Goal: Task Accomplishment & Management: Manage account settings

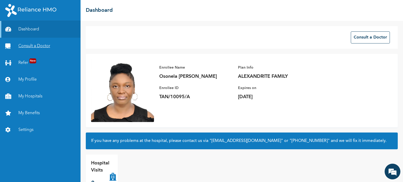
click at [44, 47] on link "Consult a Doctor" at bounding box center [40, 46] width 80 height 17
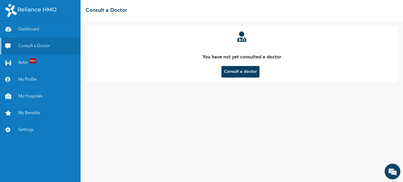
click at [243, 70] on button "Consult a doctor" at bounding box center [240, 72] width 38 height 12
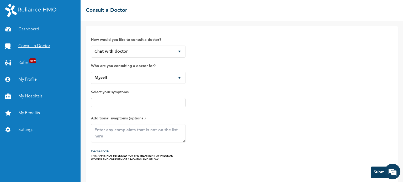
click at [43, 47] on link "Consult a Doctor" at bounding box center [40, 46] width 80 height 17
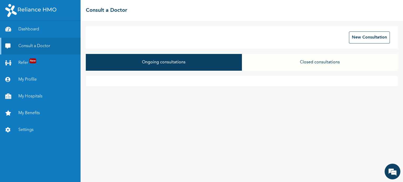
click at [246, 79] on div at bounding box center [242, 81] width 312 height 10
click at [329, 71] on div "Ongoing consultations Closed consultations" at bounding box center [242, 65] width 312 height 22
click at [330, 67] on button "Closed consultations" at bounding box center [320, 62] width 156 height 17
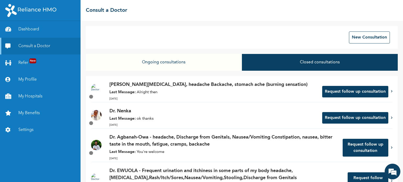
click at [296, 98] on p "[DATE]" at bounding box center [212, 99] width 207 height 4
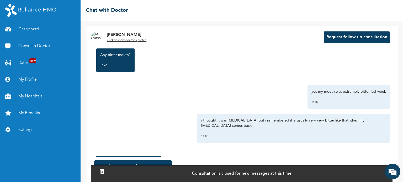
scroll to position [587, 0]
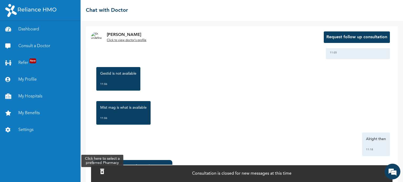
click at [104, 169] on div at bounding box center [102, 171] width 9 height 11
click at [106, 169] on div at bounding box center [102, 171] width 9 height 11
click at [104, 169] on icon at bounding box center [102, 171] width 4 height 5
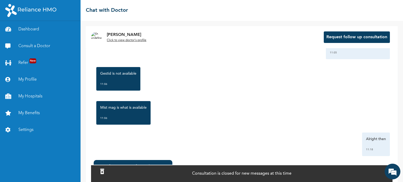
drag, startPoint x: 107, startPoint y: 169, endPoint x: 107, endPoint y: 149, distance: 20.2
click at [107, 162] on div "[PERSON_NAME] created a prescription . 11:00 Click to view >" at bounding box center [133, 174] width 79 height 29
click at [107, 150] on div "[DATE] [MEDICAL_DATA], headache Backache, stomach ache (burning sensation) 09:5…" at bounding box center [241, 102] width 301 height 109
click at [104, 170] on icon at bounding box center [102, 171] width 4 height 5
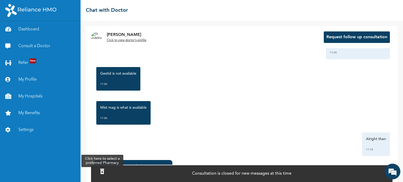
click at [104, 170] on icon at bounding box center [102, 171] width 4 height 5
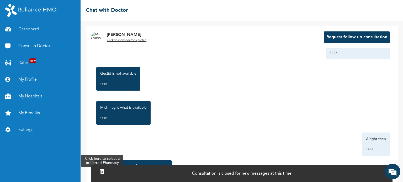
click at [104, 170] on icon at bounding box center [102, 171] width 4 height 5
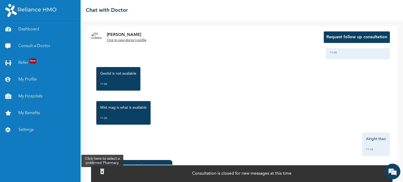
click at [104, 170] on icon at bounding box center [102, 171] width 4 height 5
click at [104, 171] on icon at bounding box center [102, 171] width 4 height 5
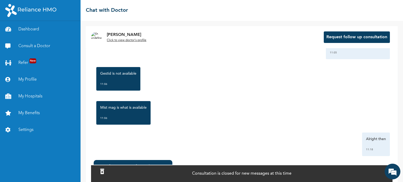
drag, startPoint x: 109, startPoint y: 171, endPoint x: 99, endPoint y: 166, distance: 11.6
click at [104, 171] on icon at bounding box center [102, 171] width 4 height 5
click at [7, 127] on link "Settings" at bounding box center [40, 130] width 80 height 17
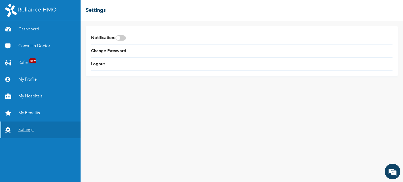
click at [28, 129] on link "Settings" at bounding box center [40, 130] width 80 height 17
click at [125, 38] on span at bounding box center [120, 37] width 10 height 5
click at [0, 0] on input "checkbox" at bounding box center [0, 0] width 0 height 0
click at [33, 112] on link "My Benefits" at bounding box center [40, 113] width 80 height 17
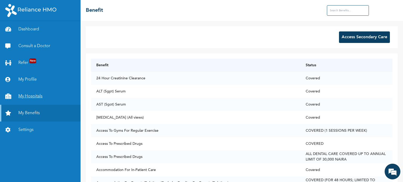
click at [34, 96] on link "My Hospitals" at bounding box center [40, 96] width 80 height 17
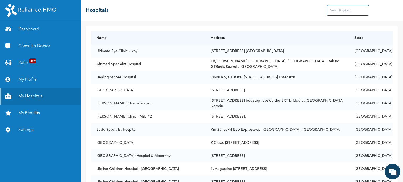
click at [30, 80] on link "My Profile" at bounding box center [40, 79] width 80 height 17
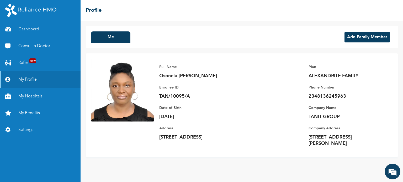
click at [366, 42] on button "Add Family Member" at bounding box center [366, 37] width 45 height 10
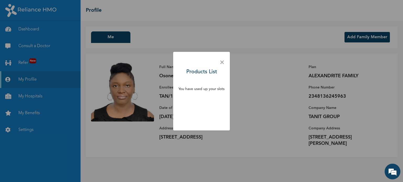
click at [224, 64] on div "× Products List You have used up your slots" at bounding box center [201, 91] width 57 height 79
click at [224, 65] on span "×" at bounding box center [221, 62] width 5 height 11
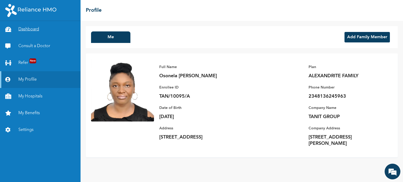
click at [37, 28] on link "Dashboard" at bounding box center [40, 29] width 80 height 17
